Goal: Information Seeking & Learning: Learn about a topic

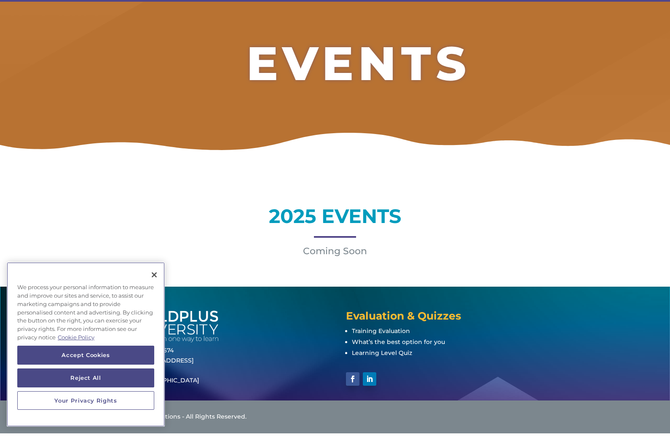
scroll to position [94, 0]
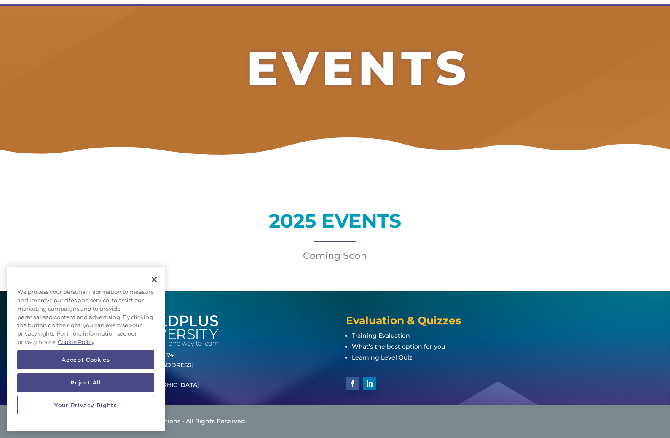
click at [344, 264] on div "2025 EVENTS Coming Soon" at bounding box center [335, 229] width 540 height 87
click at [142, 292] on div "We process your personal information to measure and improve our sites and servi…" at bounding box center [86, 317] width 158 height 67
click at [151, 289] on button "Close" at bounding box center [154, 279] width 19 height 19
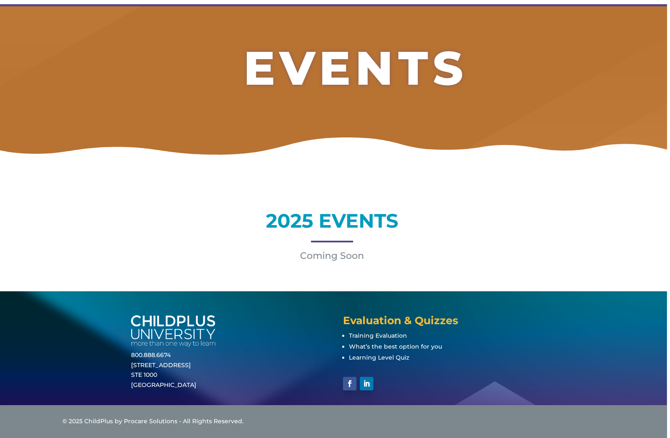
scroll to position [0, 0]
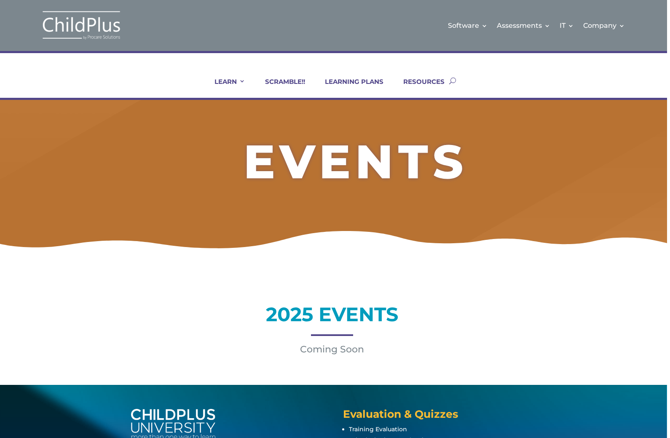
click at [344, 356] on div "2025 EVENTS Coming Soon" at bounding box center [332, 322] width 540 height 87
click at [355, 351] on p "Coming Soon" at bounding box center [332, 349] width 540 height 10
click at [352, 357] on div "2025 EVENTS Coming Soon" at bounding box center [332, 322] width 540 height 87
click at [293, 87] on link "SCRAMBLE!!" at bounding box center [280, 88] width 51 height 20
click at [238, 73] on ul "LEARN IN-PERSON Consulting On-site Events Summit Scramble!! ONLINE Courses Cert…" at bounding box center [324, 81] width 250 height 34
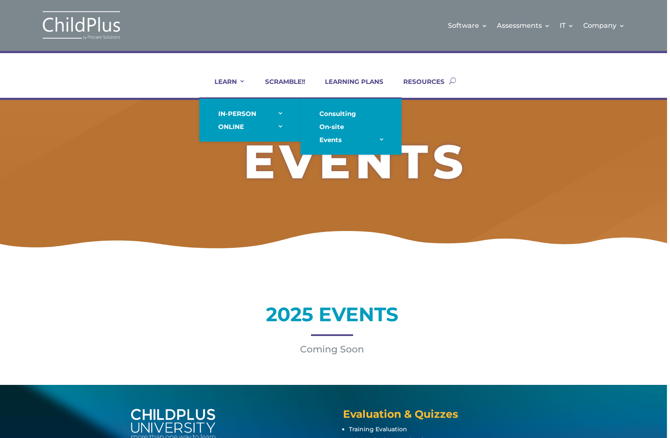
click at [340, 126] on link "On-site" at bounding box center [351, 126] width 84 height 13
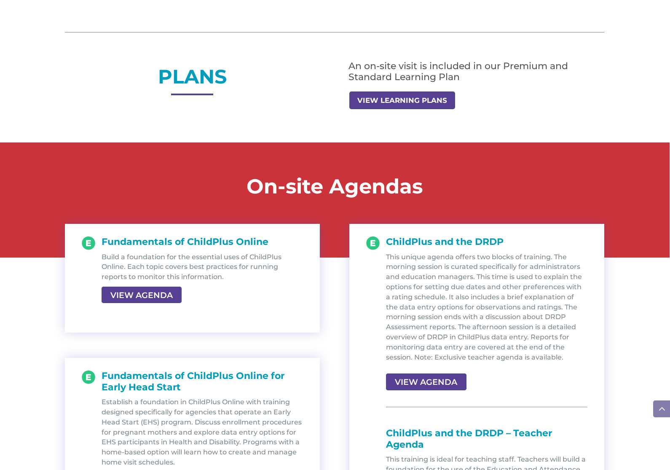
scroll to position [783, 0]
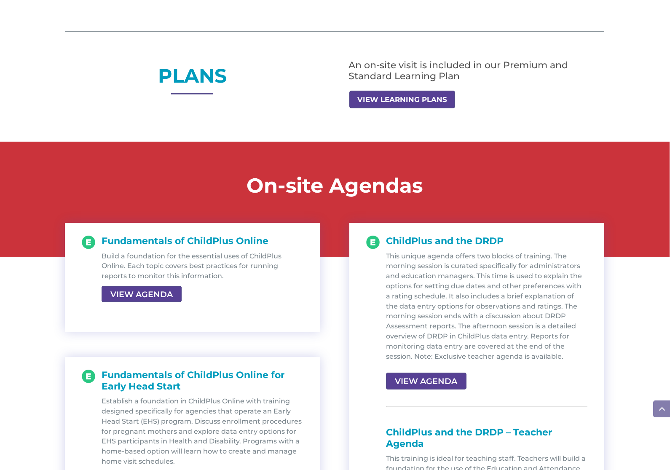
click at [436, 89] on div "An on-site visit is included in our Premium and Standard Learning Plan VIEW LEA…" at bounding box center [477, 85] width 255 height 48
click at [425, 107] on link "VIEW LEARNING PLANS" at bounding box center [403, 100] width 106 height 18
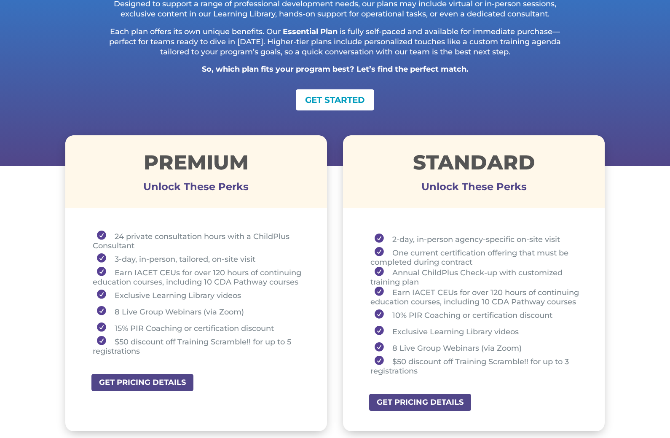
scroll to position [277, 0]
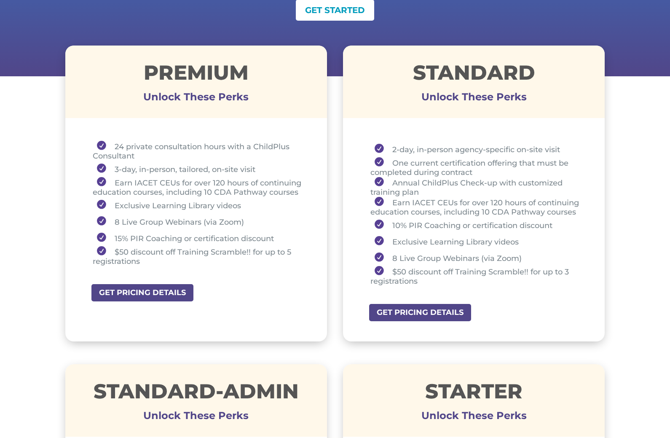
click at [453, 322] on link "GET PRICING DETAILS" at bounding box center [420, 312] width 104 height 19
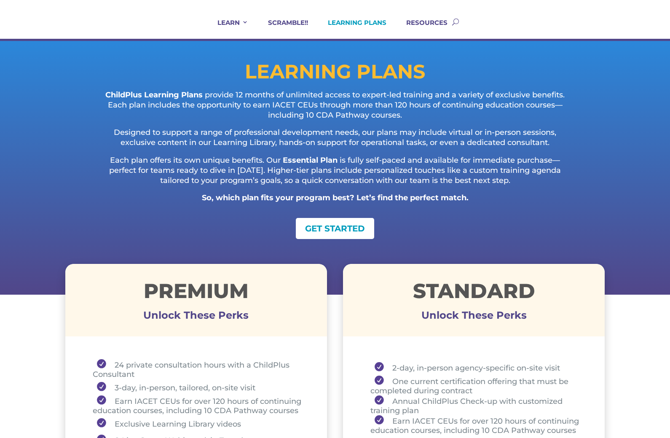
scroll to position [0, 0]
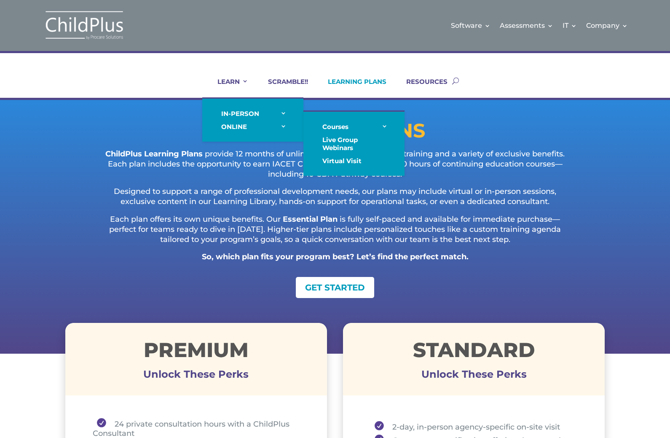
click at [349, 139] on link "Live Group Webinars" at bounding box center [354, 143] width 84 height 21
click at [350, 142] on link "Live Group Webinars" at bounding box center [354, 143] width 84 height 21
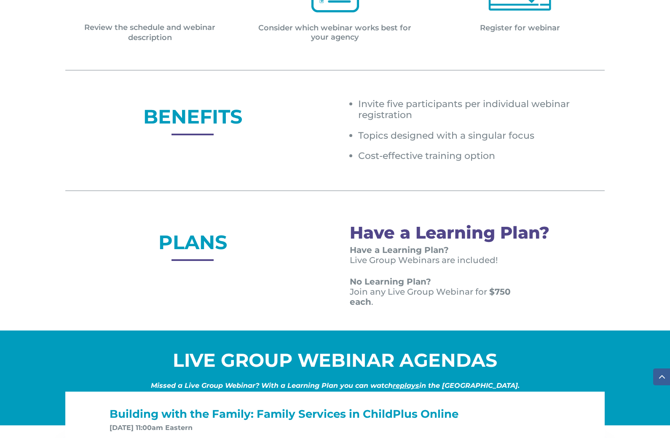
scroll to position [522, 0]
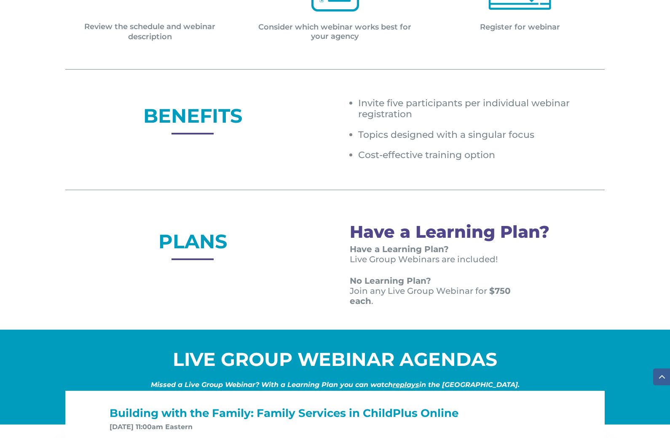
click at [168, 232] on h2 "PLANS" at bounding box center [192, 244] width 255 height 24
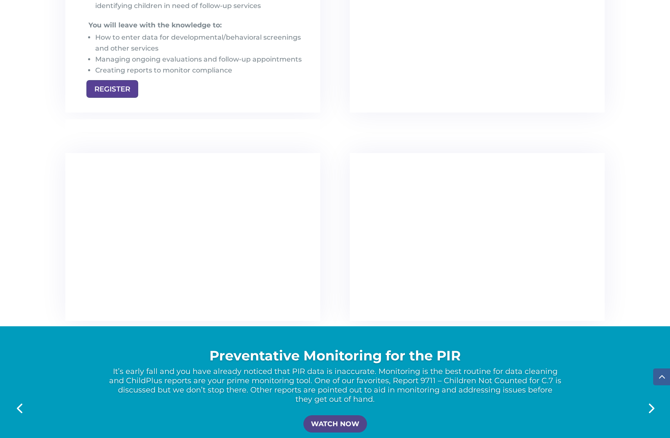
scroll to position [1366, 0]
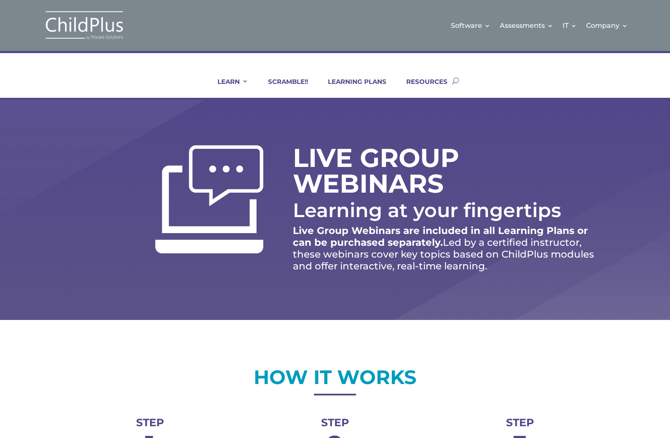
scroll to position [0, 1]
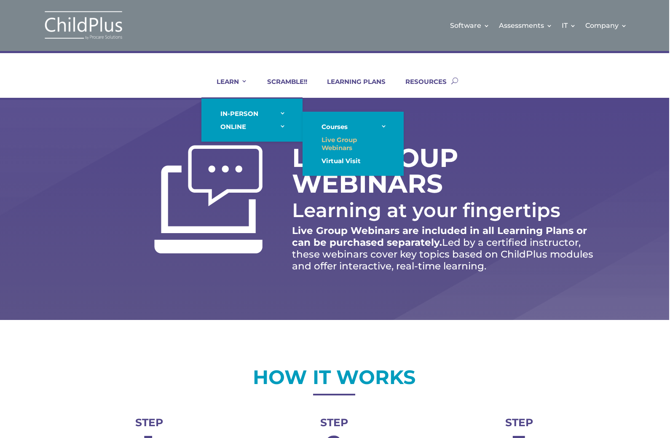
click at [353, 164] on link "Virtual Visit" at bounding box center [353, 160] width 84 height 13
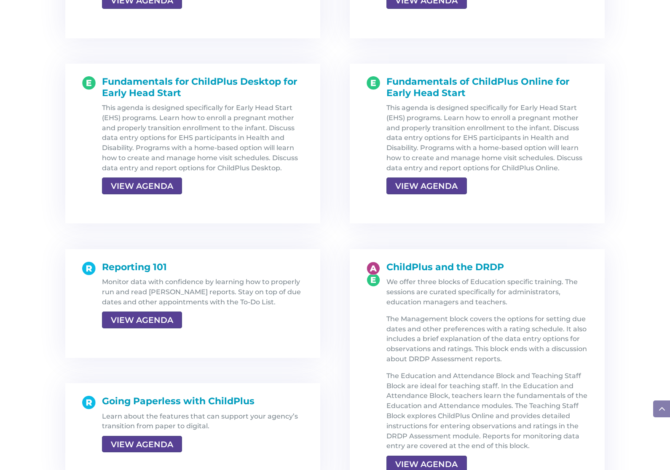
scroll to position [1057, 0]
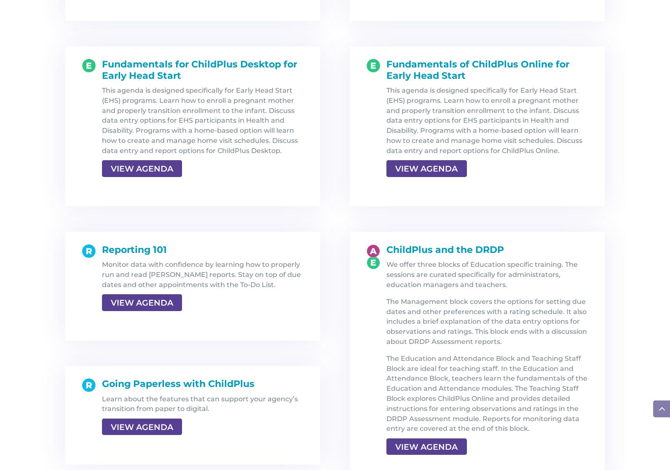
click at [136, 162] on link "VIEW AGENDA" at bounding box center [142, 168] width 80 height 17
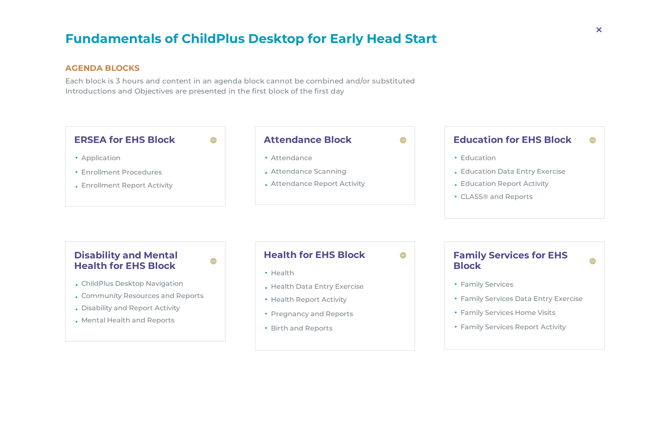
scroll to position [0, 0]
click at [600, 31] on span "M" at bounding box center [599, 30] width 25 height 24
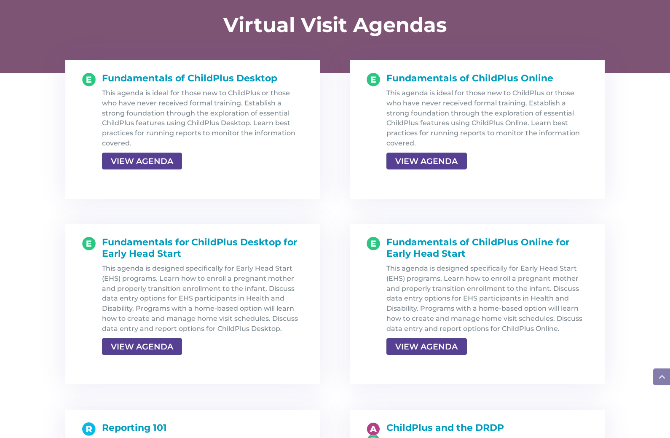
scroll to position [878, 0]
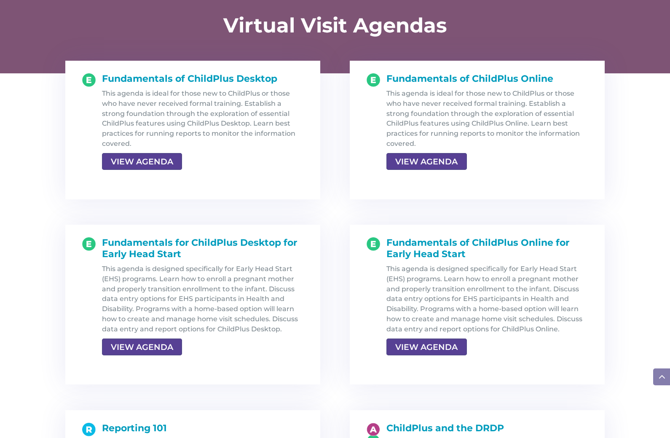
click at [122, 339] on link "VIEW AGENDA" at bounding box center [142, 347] width 80 height 17
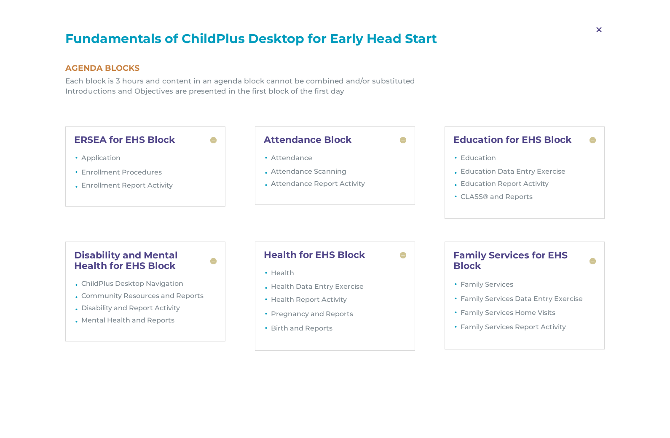
click at [589, 38] on span "M" at bounding box center [599, 30] width 25 height 24
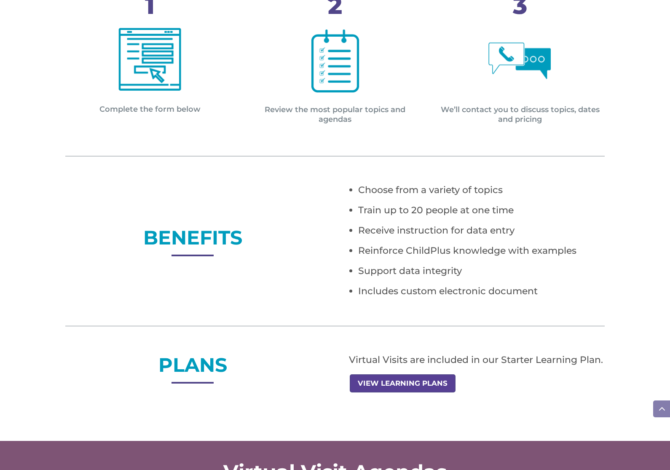
scroll to position [432, 0]
click at [367, 387] on link "VIEW LEARNING PLANS" at bounding box center [403, 383] width 106 height 18
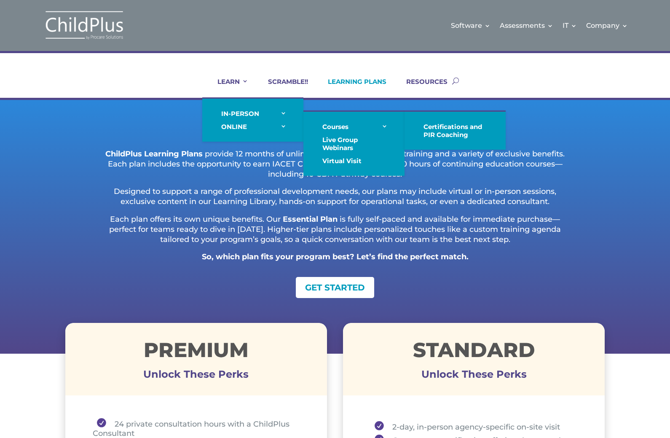
click at [319, 161] on link "Virtual Visit" at bounding box center [354, 160] width 84 height 13
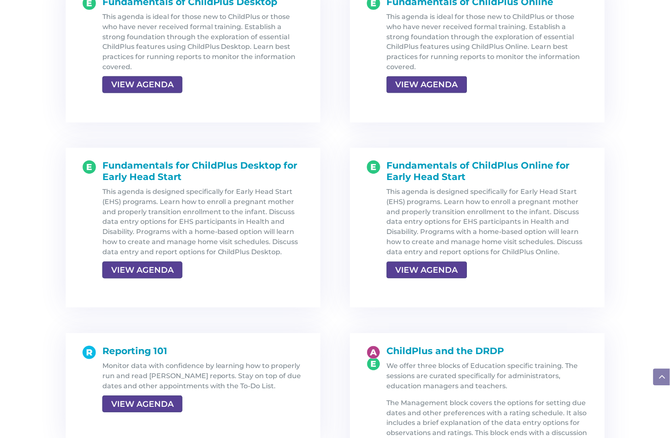
scroll to position [955, 0]
click at [146, 261] on link "VIEW AGENDA" at bounding box center [142, 269] width 80 height 17
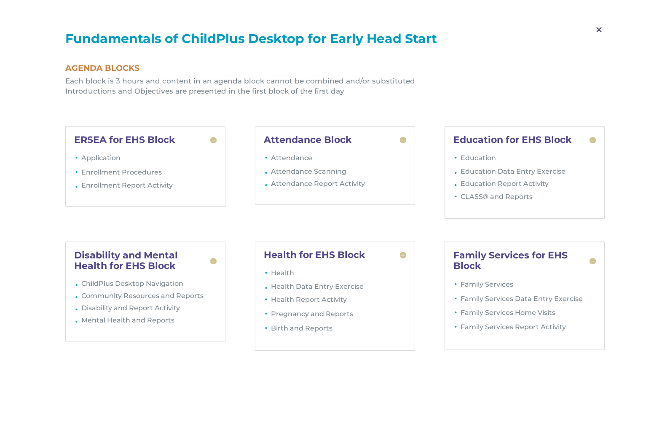
click at [604, 19] on span "M" at bounding box center [599, 30] width 25 height 24
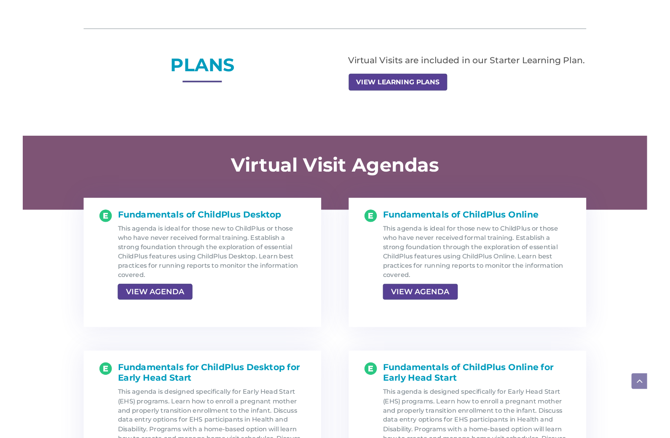
scroll to position [745, 0]
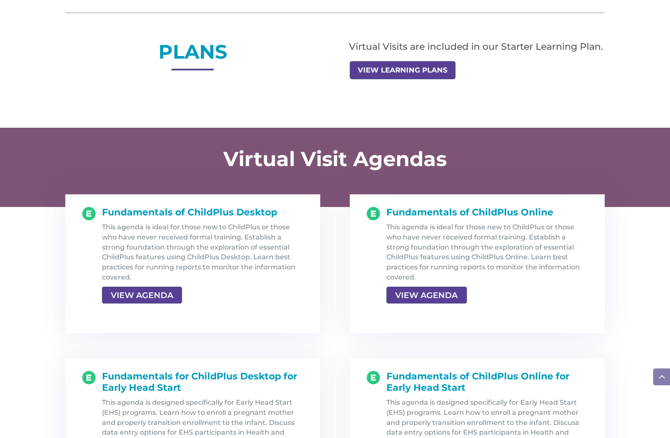
click at [370, 67] on link "VIEW LEARNING PLANS" at bounding box center [403, 70] width 106 height 18
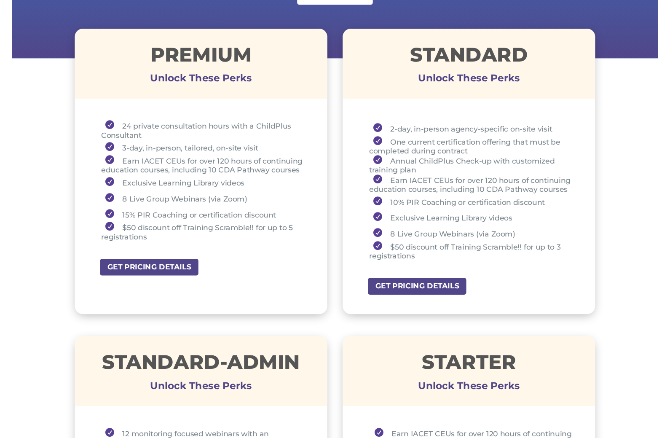
scroll to position [309, 0]
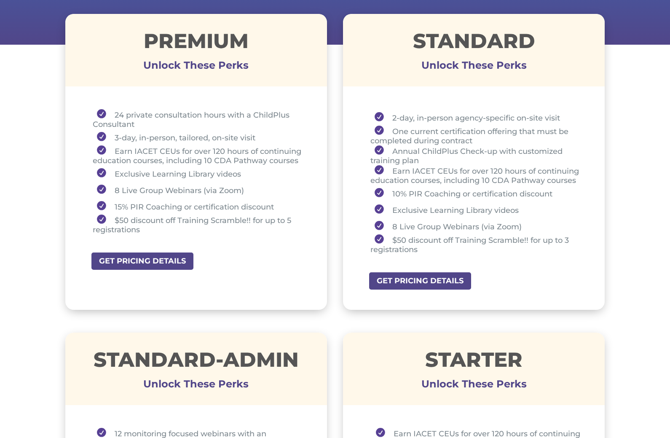
click at [132, 262] on link "GET PRICING DETAILS" at bounding box center [143, 261] width 104 height 19
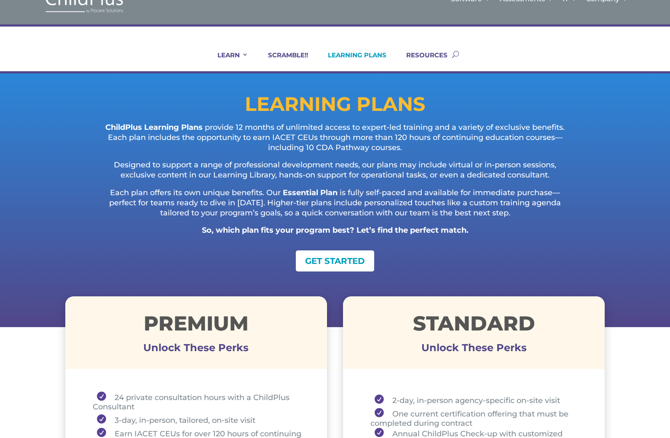
scroll to position [0, 0]
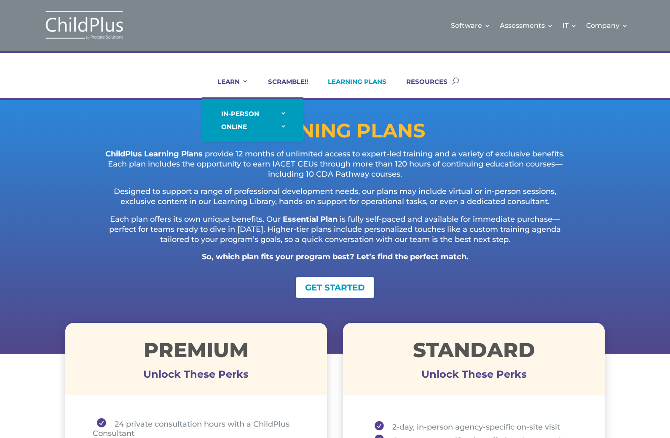
click at [297, 86] on link "SCRAMBLE!!" at bounding box center [283, 88] width 51 height 20
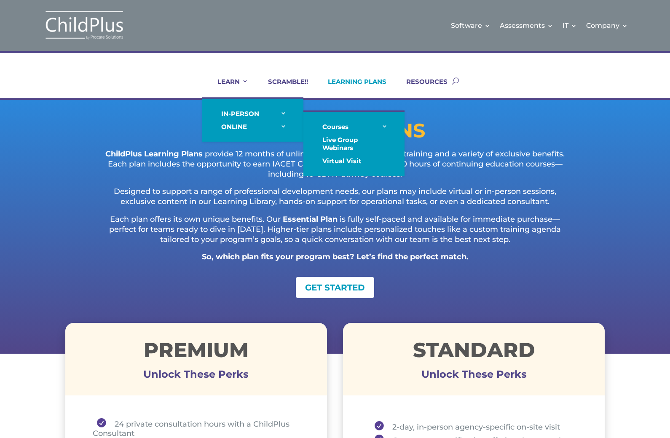
click at [362, 155] on link "Virtual Visit" at bounding box center [354, 160] width 84 height 13
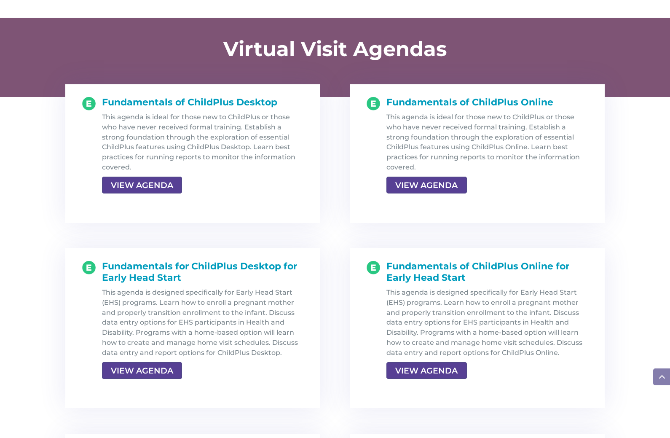
scroll to position [855, 0]
click at [167, 381] on div "Fundamentals for ChildPlus Desktop for Early Head Start This agenda is designed…" at bounding box center [200, 328] width 208 height 134
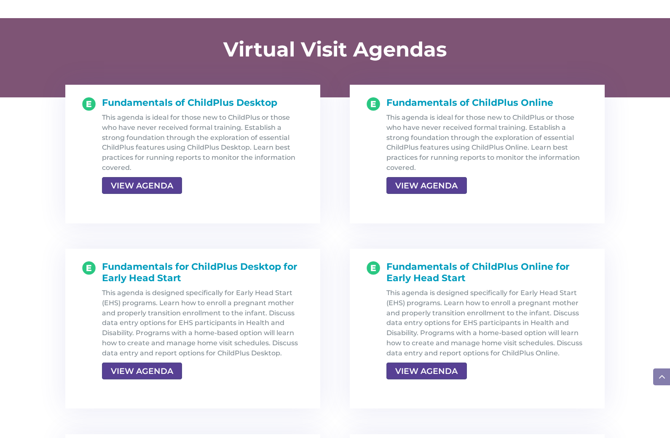
click at [139, 354] on div "This agenda is designed specifically for Early Head Start (EHS) programs. Learn…" at bounding box center [203, 333] width 202 height 90
click at [141, 354] on div "This agenda is designed specifically for Early Head Start (EHS) programs. Learn…" at bounding box center [203, 333] width 202 height 90
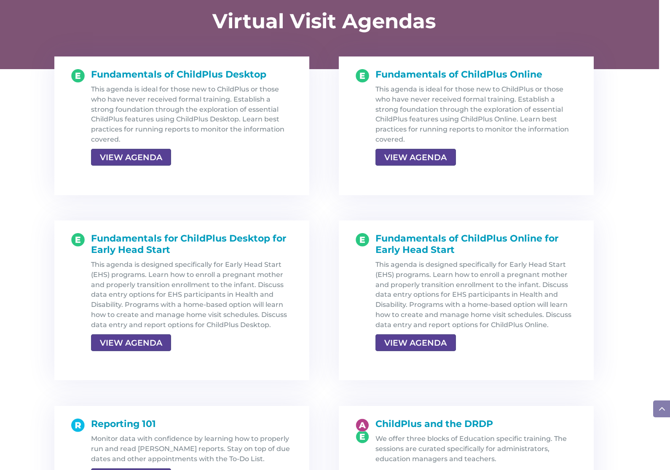
scroll to position [904, 0]
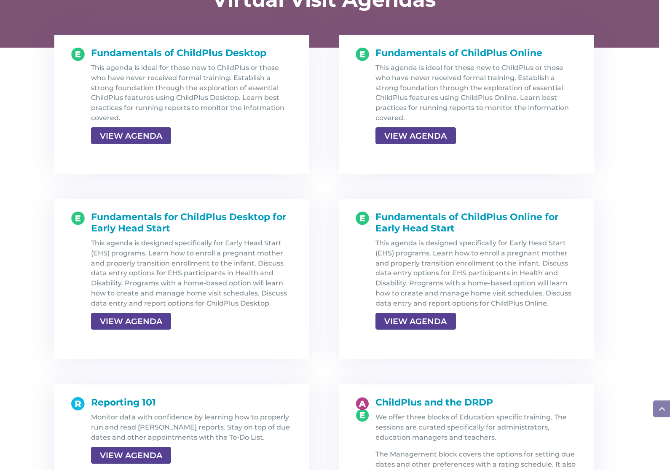
click at [417, 336] on div "Fundamentals of ChildPlus Online for Early Head Start This agenda is designed s…" at bounding box center [473, 279] width 208 height 134
click at [441, 314] on link "VIEW AGENDA" at bounding box center [416, 321] width 80 height 17
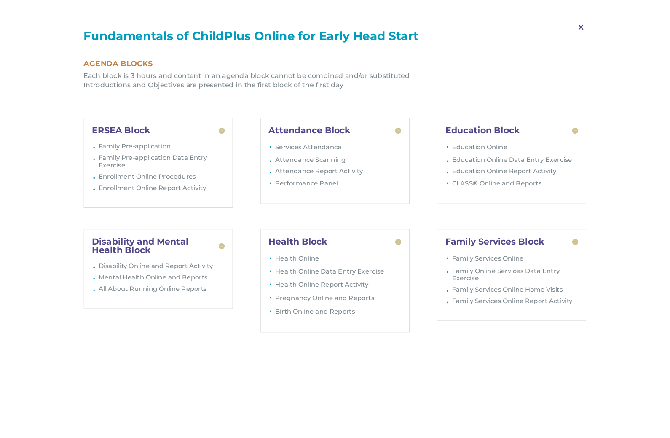
scroll to position [908, 0]
